Goal: Task Accomplishment & Management: Use online tool/utility

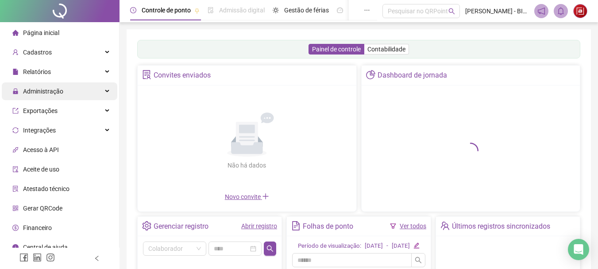
click at [82, 91] on div "Administração" at bounding box center [59, 91] width 115 height 18
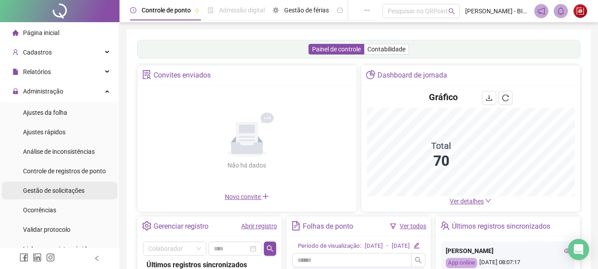
click at [81, 188] on span "Gestão de solicitações" at bounding box center [54, 190] width 62 height 7
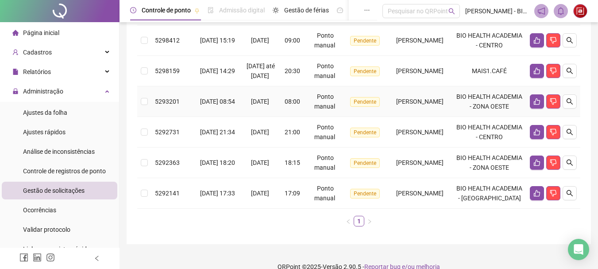
scroll to position [256, 0]
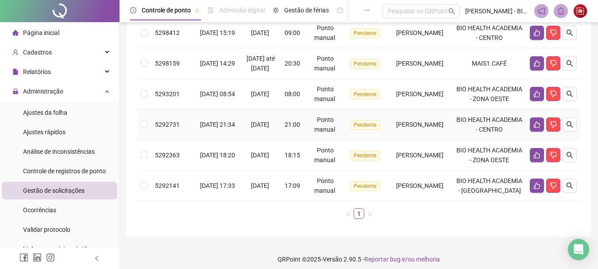
click at [404, 128] on span "[PERSON_NAME]" at bounding box center [419, 124] width 47 height 7
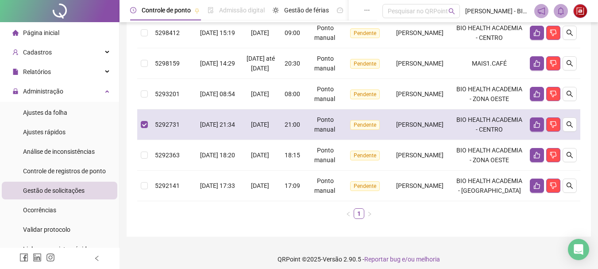
click at [404, 128] on span "[PERSON_NAME]" at bounding box center [419, 124] width 47 height 7
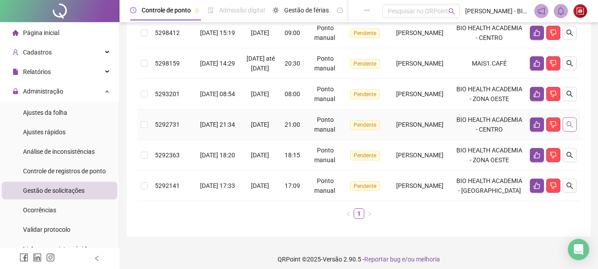
click at [574, 131] on button "button" at bounding box center [569, 124] width 14 height 14
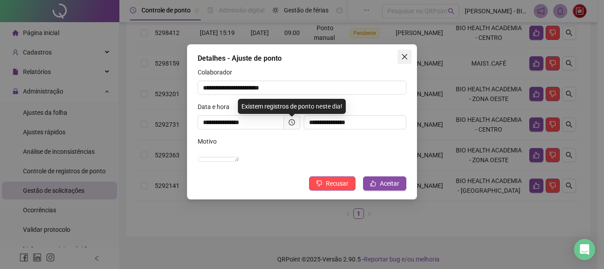
click at [406, 59] on icon "close" at bounding box center [404, 56] width 7 height 7
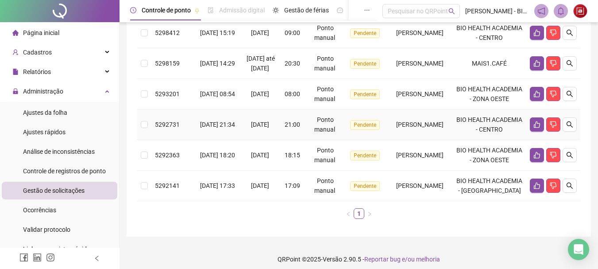
click at [141, 140] on td at bounding box center [144, 124] width 14 height 31
click at [387, 140] on td "[PERSON_NAME]" at bounding box center [419, 124] width 65 height 31
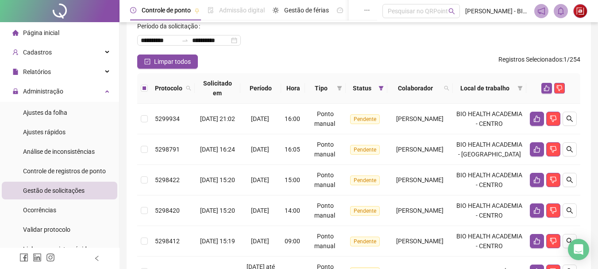
scroll to position [5, 0]
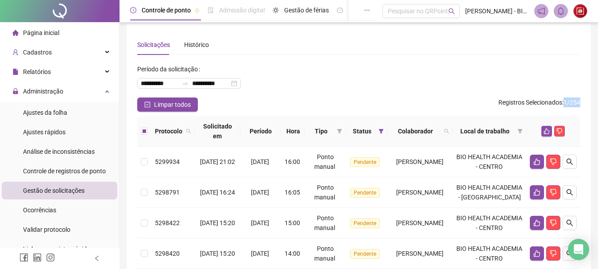
drag, startPoint x: 563, startPoint y: 101, endPoint x: 604, endPoint y: 102, distance: 41.2
click at [598, 102] on html "**********" at bounding box center [299, 129] width 598 height 269
click at [538, 80] on div "**********" at bounding box center [358, 79] width 443 height 35
click at [138, 133] on th at bounding box center [144, 131] width 14 height 31
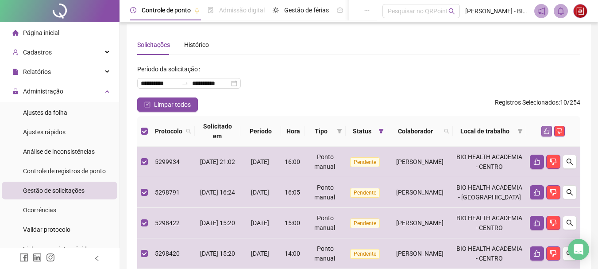
click at [546, 133] on icon "like" at bounding box center [546, 131] width 6 height 6
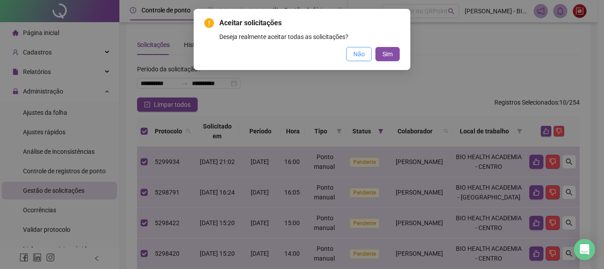
click at [358, 52] on span "Não" at bounding box center [360, 54] width 12 height 10
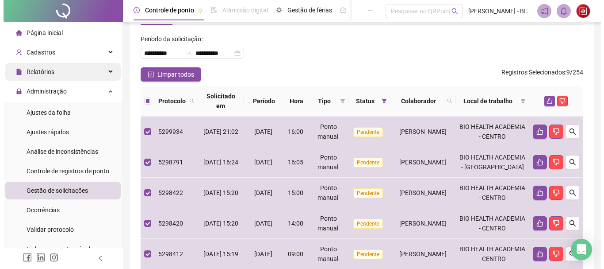
scroll to position [35, 0]
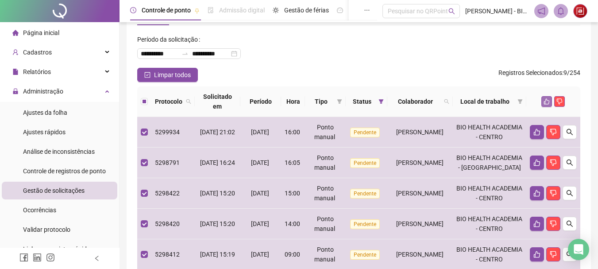
click at [546, 103] on icon "like" at bounding box center [546, 101] width 6 height 6
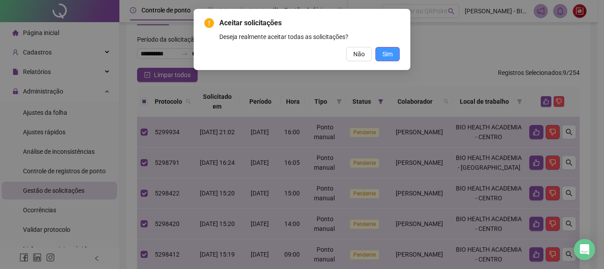
click at [385, 50] on span "Sim" at bounding box center [388, 54] width 10 height 10
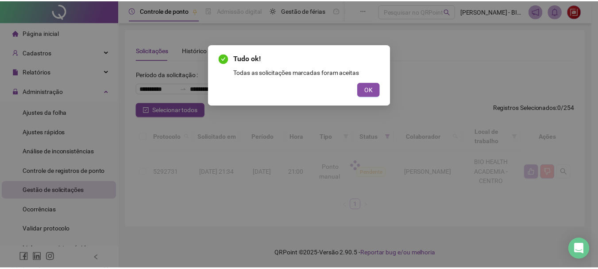
scroll to position [0, 0]
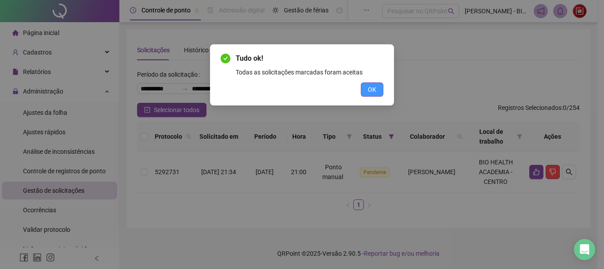
click at [380, 89] on button "OK" at bounding box center [372, 89] width 23 height 14
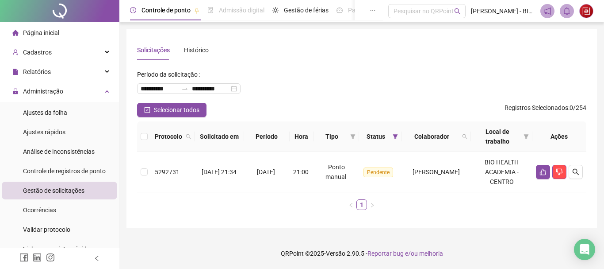
click at [47, 31] on span "Página inicial" at bounding box center [41, 32] width 36 height 7
